Goal: Information Seeking & Learning: Understand process/instructions

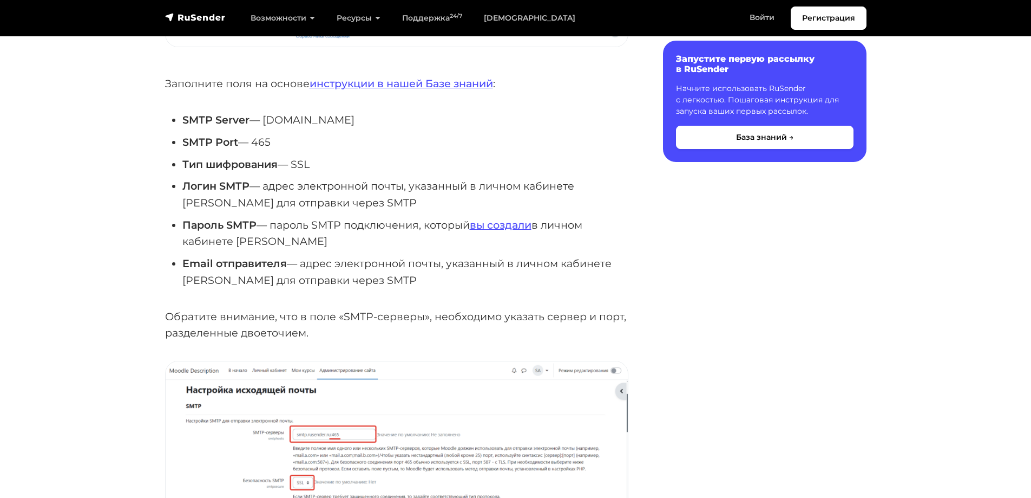
scroll to position [456, 0]
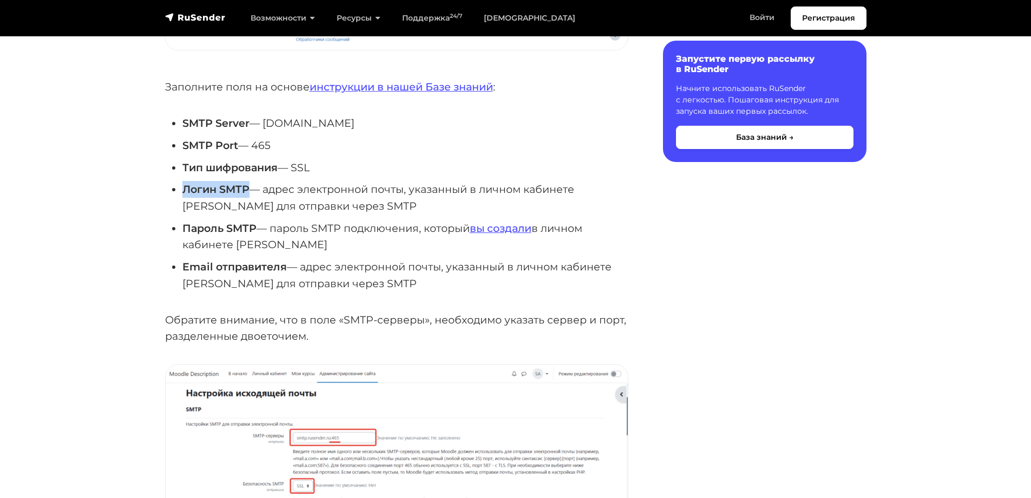
drag, startPoint x: 184, startPoint y: 188, endPoint x: 250, endPoint y: 187, distance: 65.5
click at [250, 187] on strong "Логин SMTP" at bounding box center [215, 188] width 67 height 13
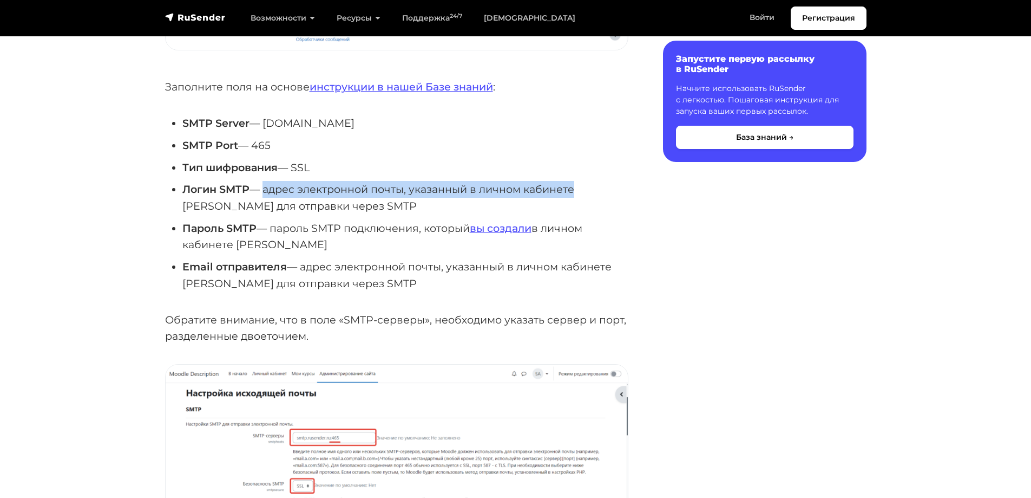
drag, startPoint x: 268, startPoint y: 189, endPoint x: 587, endPoint y: 192, distance: 318.9
click at [587, 192] on li "Логин SMTP — адрес электронной почты, указанный в личном кабинете [PERSON_NAME]…" at bounding box center [405, 197] width 446 height 33
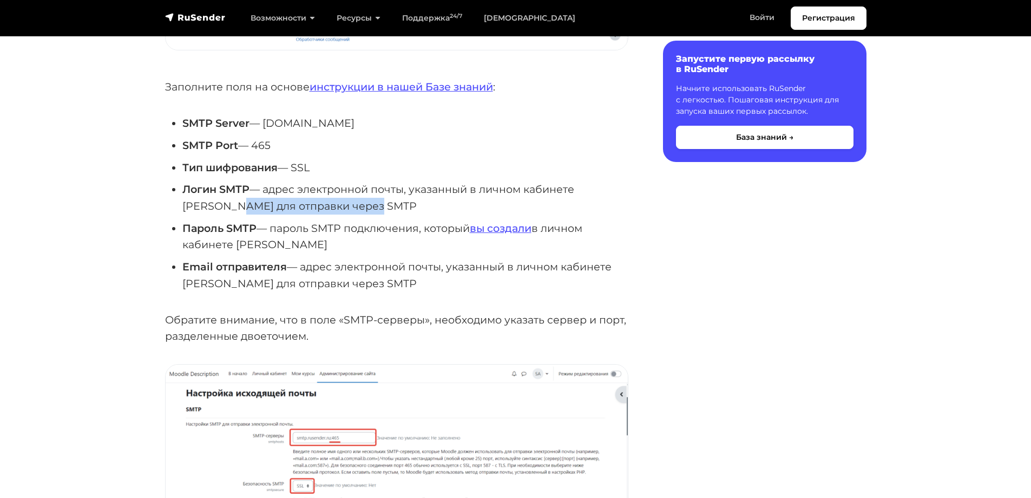
drag, startPoint x: 239, startPoint y: 206, endPoint x: 376, endPoint y: 207, distance: 137.5
click at [376, 207] on li "Логин SMTP — адрес электронной почты, указанный в личном кабинете [PERSON_NAME]…" at bounding box center [405, 197] width 446 height 33
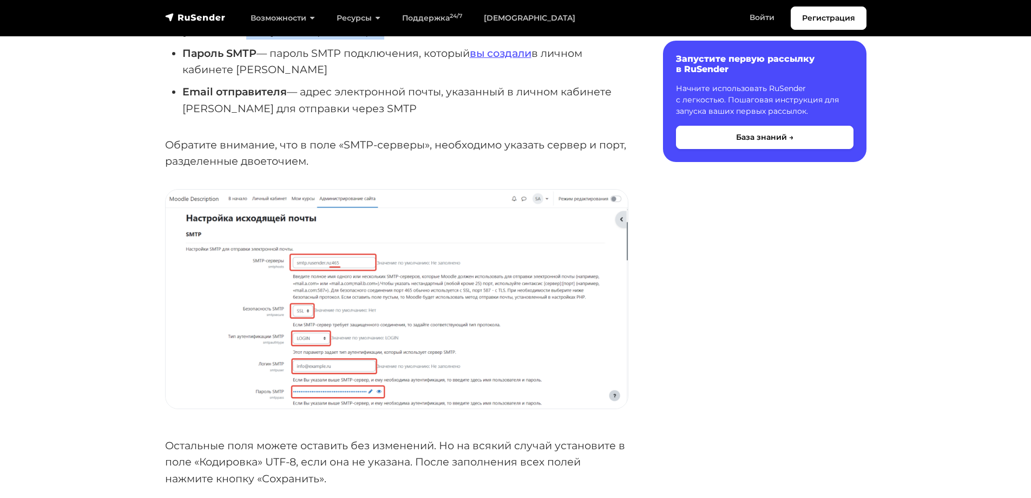
scroll to position [644, 0]
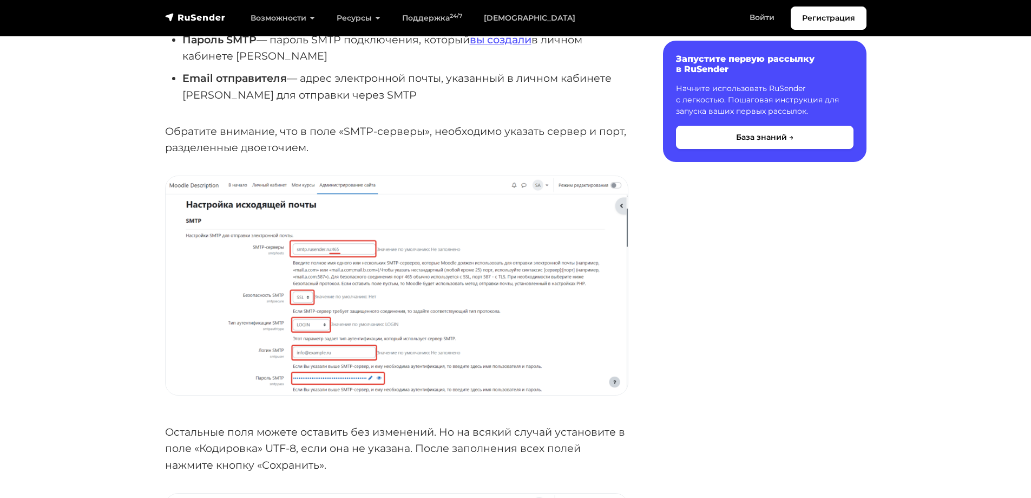
drag, startPoint x: 196, startPoint y: 429, endPoint x: 201, endPoint y: 429, distance: 5.4
click at [199, 429] on p "Остальные поля можете оставить без изменений. Но на всякий случай установите в …" at bounding box center [396, 448] width 463 height 50
drag, startPoint x: 243, startPoint y: 432, endPoint x: 432, endPoint y: 435, distance: 189.0
click at [432, 435] on p "Остальные поля можете оставить без изменений. Но на всякий случай установите в …" at bounding box center [396, 448] width 463 height 50
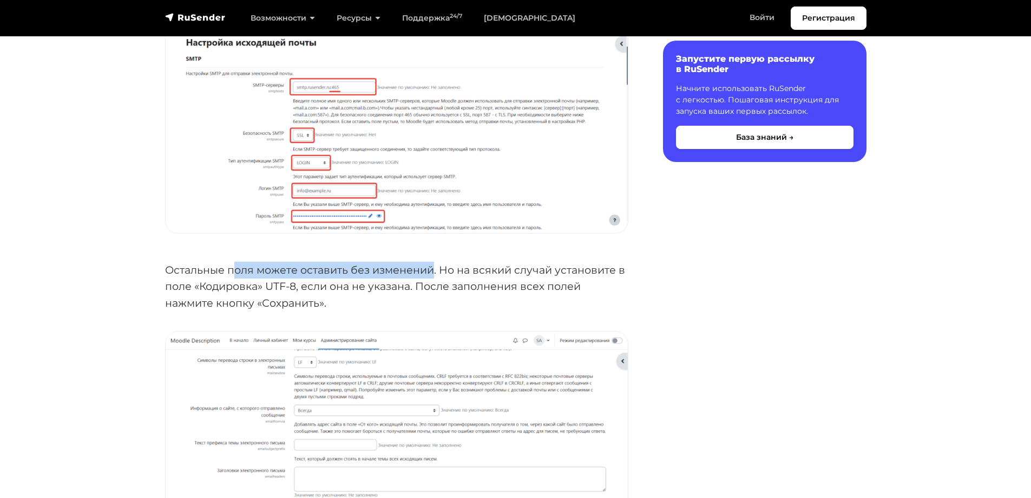
scroll to position [807, 0]
drag, startPoint x: 239, startPoint y: 297, endPoint x: 331, endPoint y: 300, distance: 92.6
click at [331, 300] on p "Остальные поля можете оставить без изменений. Но на всякий случай установите в …" at bounding box center [396, 286] width 463 height 50
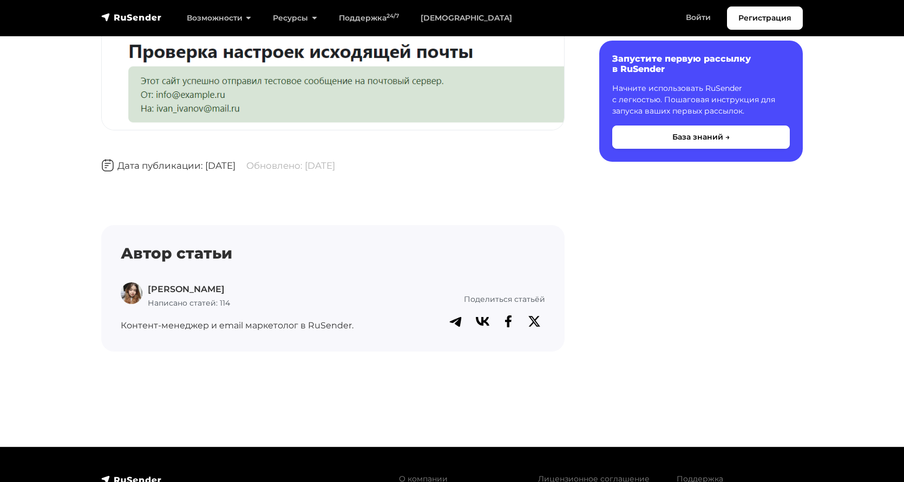
scroll to position [2340, 0]
